Goal: Answer question/provide support: Share knowledge or assist other users

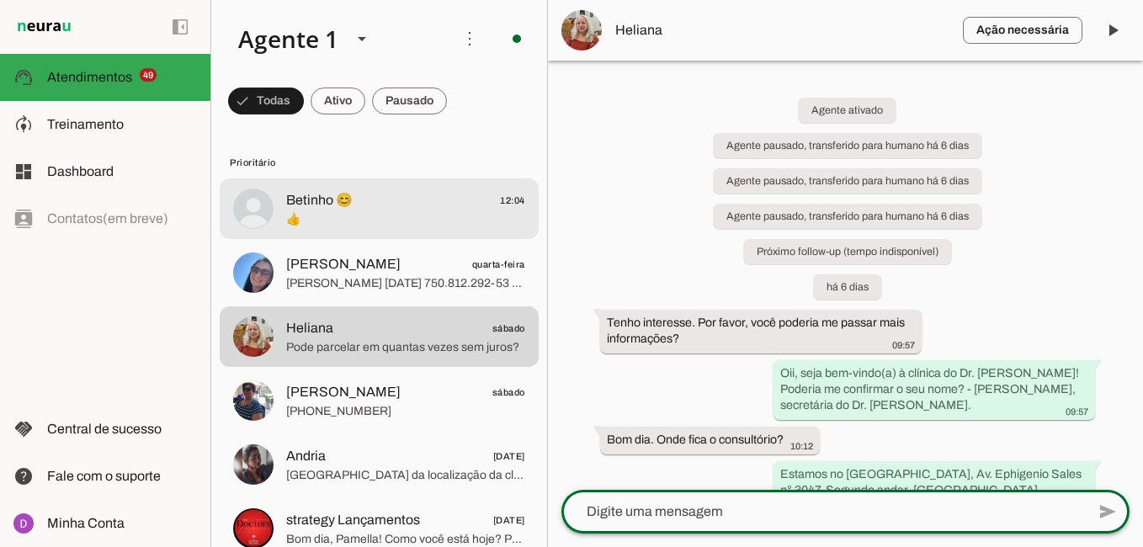
click at [389, 200] on span "Betinho 😊 12:04" at bounding box center [405, 200] width 239 height 21
